Goal: Navigation & Orientation: Find specific page/section

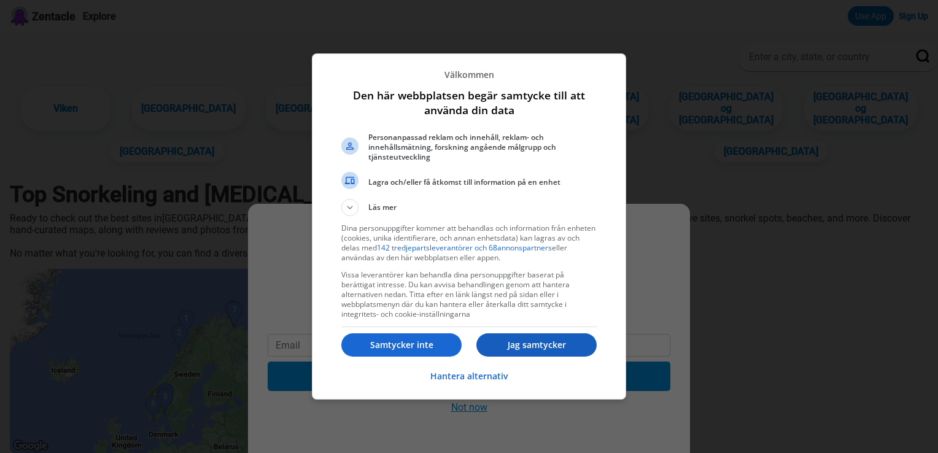
click at [506, 341] on p "Jag samtycker" at bounding box center [536, 345] width 120 height 12
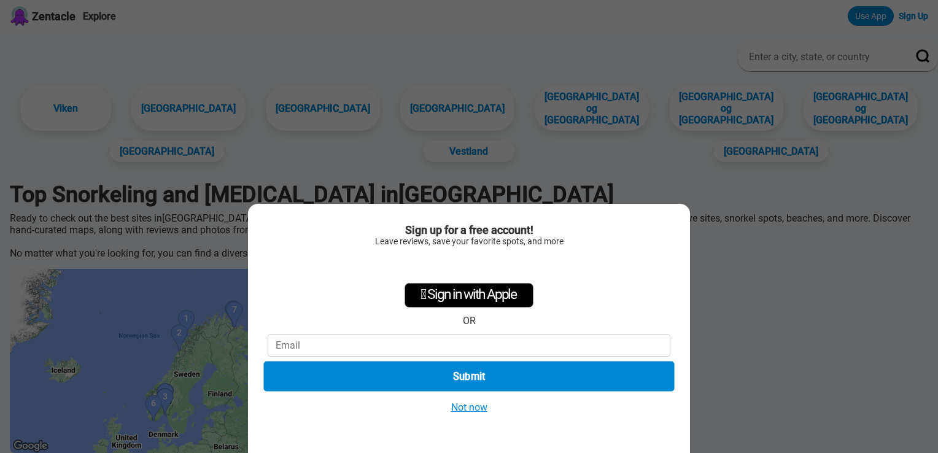
click at [514, 373] on button "Submit" at bounding box center [468, 376] width 411 height 30
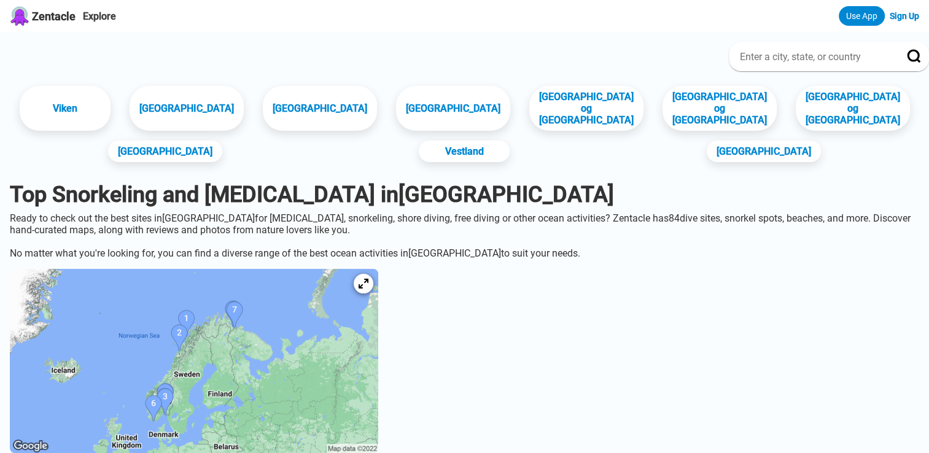
click at [220, 340] on img at bounding box center [194, 361] width 368 height 184
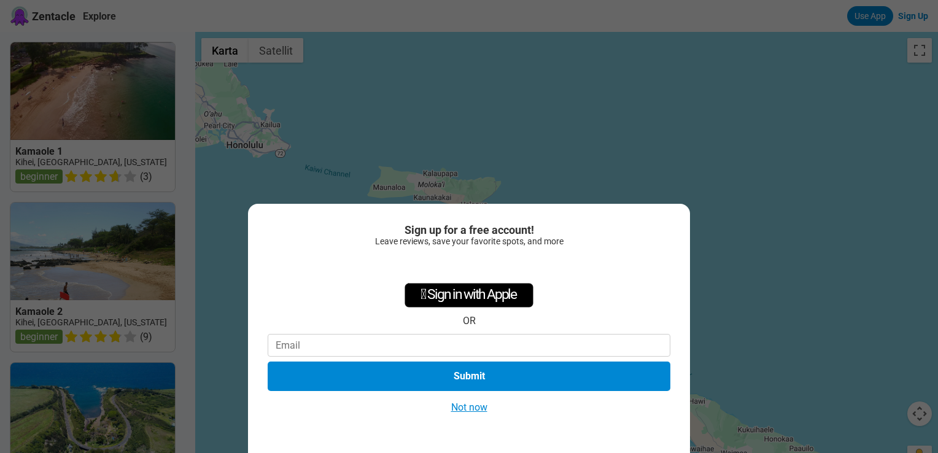
click at [285, 260] on div " Sign in with Apple OR Submit" at bounding box center [469, 324] width 403 height 142
click at [248, 247] on div "Sign up for a free account! Leave reviews, save your favorite spots, and more …" at bounding box center [469, 328] width 442 height 249
click at [689, 156] on div "Sign up for a free account! Leave reviews, save your favorite spots, and more …" at bounding box center [469, 226] width 938 height 453
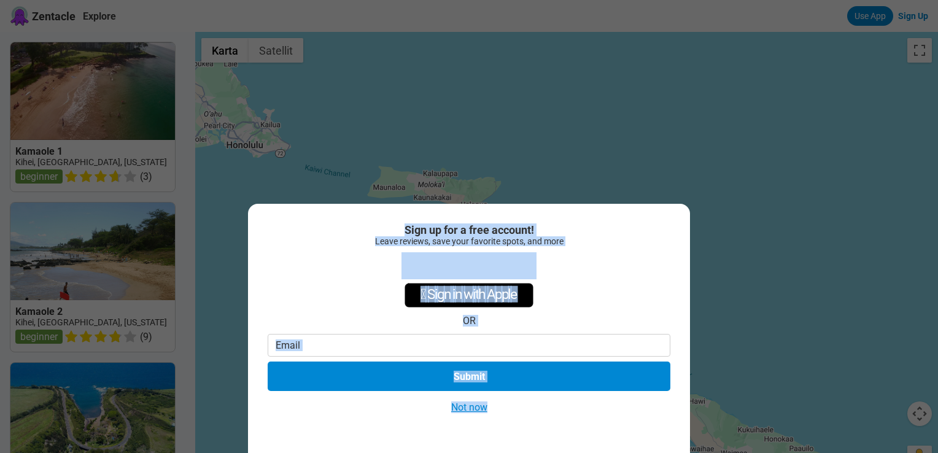
drag, startPoint x: 689, startPoint y: 156, endPoint x: 522, endPoint y: 403, distance: 298.4
click at [522, 403] on div "Sign up for a free account! Leave reviews, save your favorite spots, and more …" at bounding box center [469, 226] width 938 height 453
drag, startPoint x: 522, startPoint y: 403, endPoint x: 473, endPoint y: 408, distance: 49.3
click at [473, 408] on button "Not now" at bounding box center [469, 407] width 44 height 13
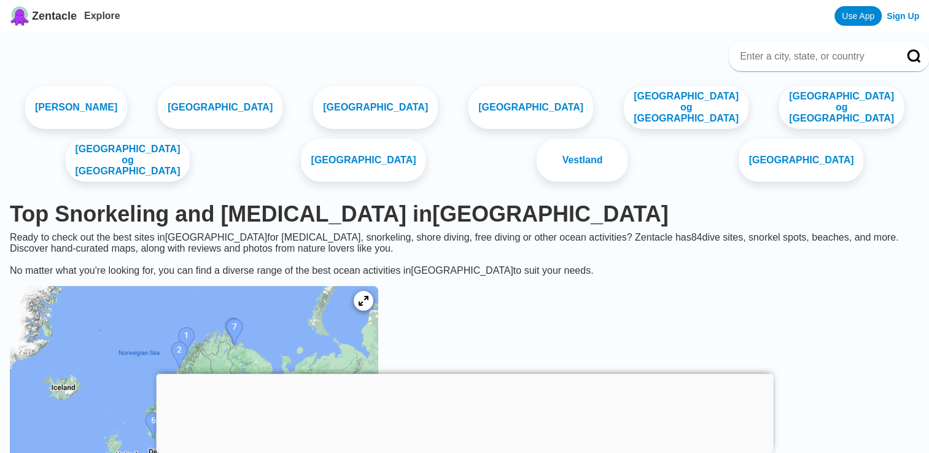
click at [218, 338] on img at bounding box center [194, 378] width 368 height 184
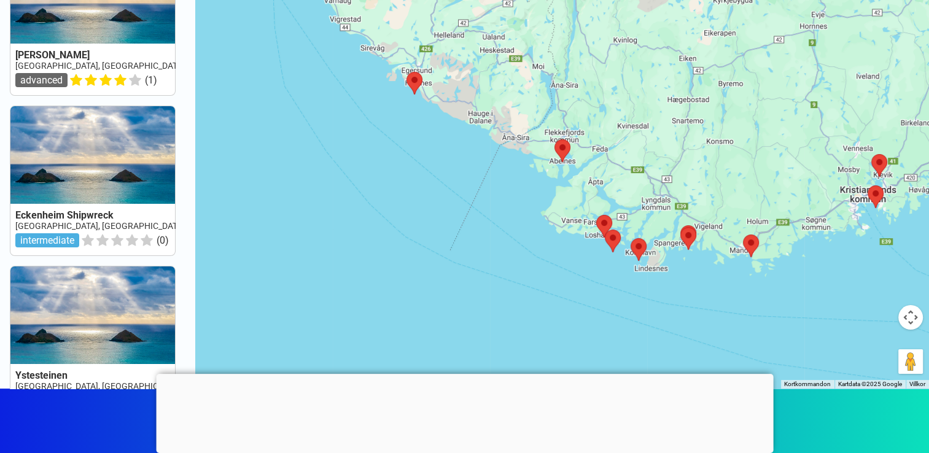
scroll to position [100, 0]
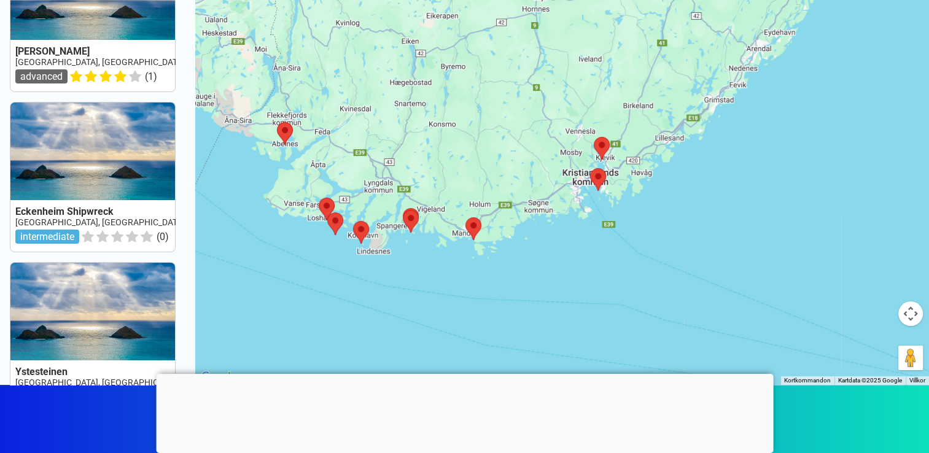
drag, startPoint x: 675, startPoint y: 133, endPoint x: 391, endPoint y: 166, distance: 286.0
click at [391, 166] on div at bounding box center [561, 158] width 733 height 453
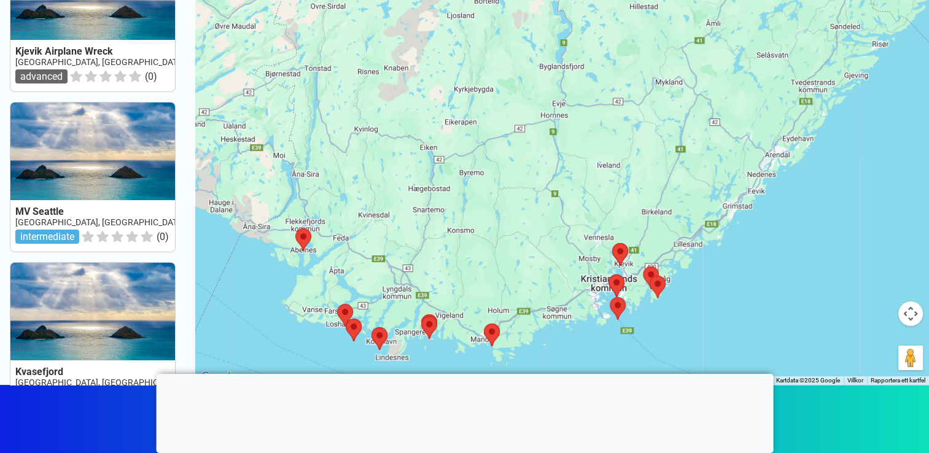
drag, startPoint x: 540, startPoint y: 122, endPoint x: 653, endPoint y: 347, distance: 252.5
click at [653, 347] on div at bounding box center [561, 158] width 733 height 453
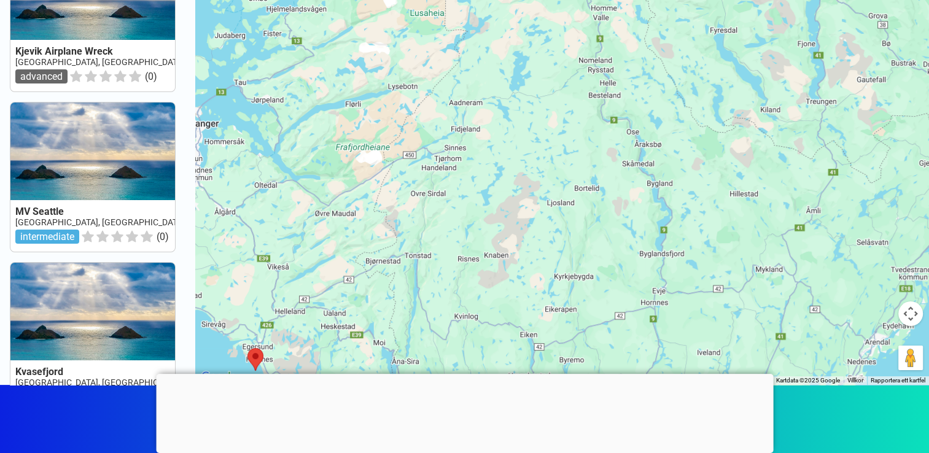
scroll to position [263, 0]
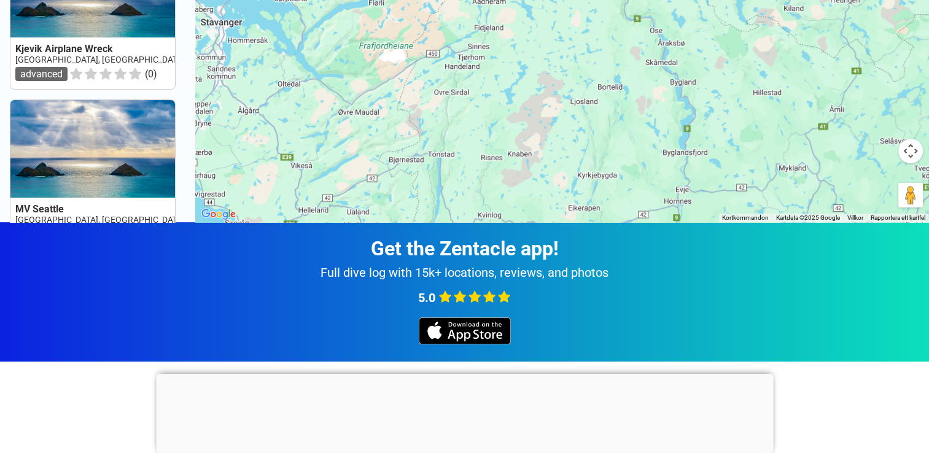
drag, startPoint x: 599, startPoint y: 78, endPoint x: 668, endPoint y: 227, distance: 164.5
click at [668, 227] on div "Zentacle Explore Use App Sign Up Gudrun Wreck Norway, Sorlandet advanced ( 1 ) …" at bounding box center [464, 176] width 929 height 878
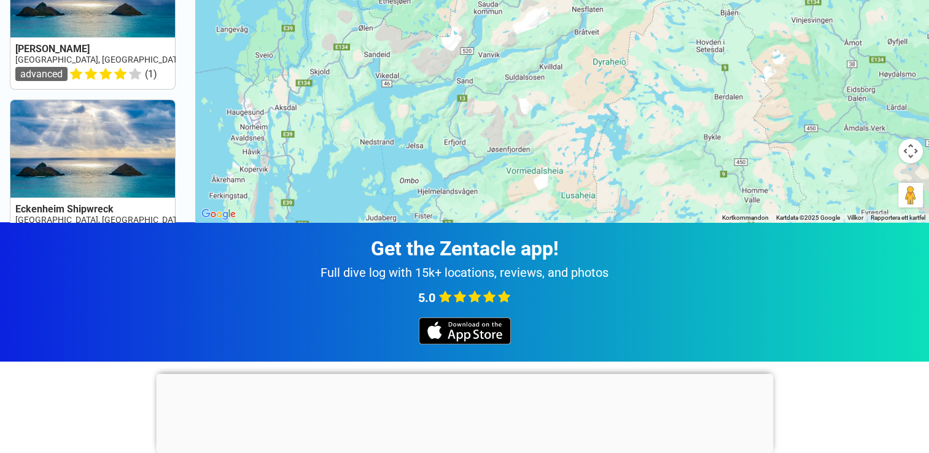
drag, startPoint x: 592, startPoint y: 149, endPoint x: 618, endPoint y: 248, distance: 102.7
click at [618, 248] on div "Zentacle Explore Use App Sign Up Argentina Wreck Norway, Sorlandet intermediate…" at bounding box center [464, 176] width 929 height 878
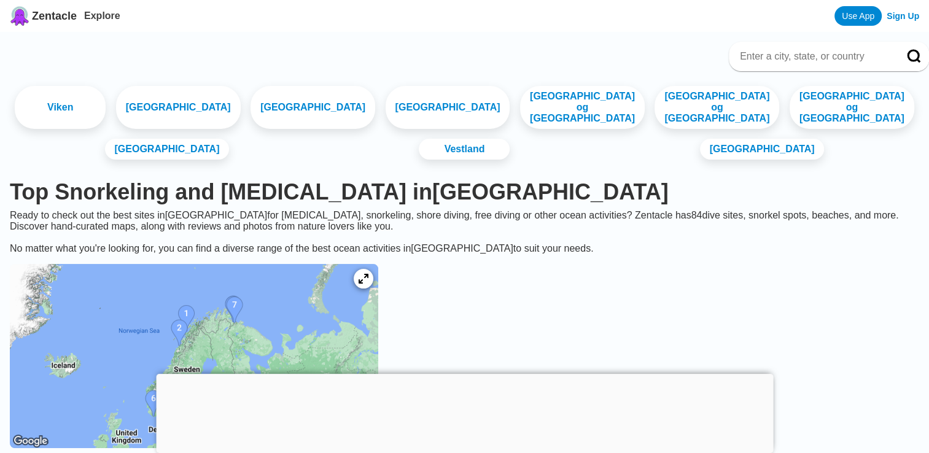
click at [277, 312] on img at bounding box center [194, 356] width 368 height 184
